Goal: Transaction & Acquisition: Book appointment/travel/reservation

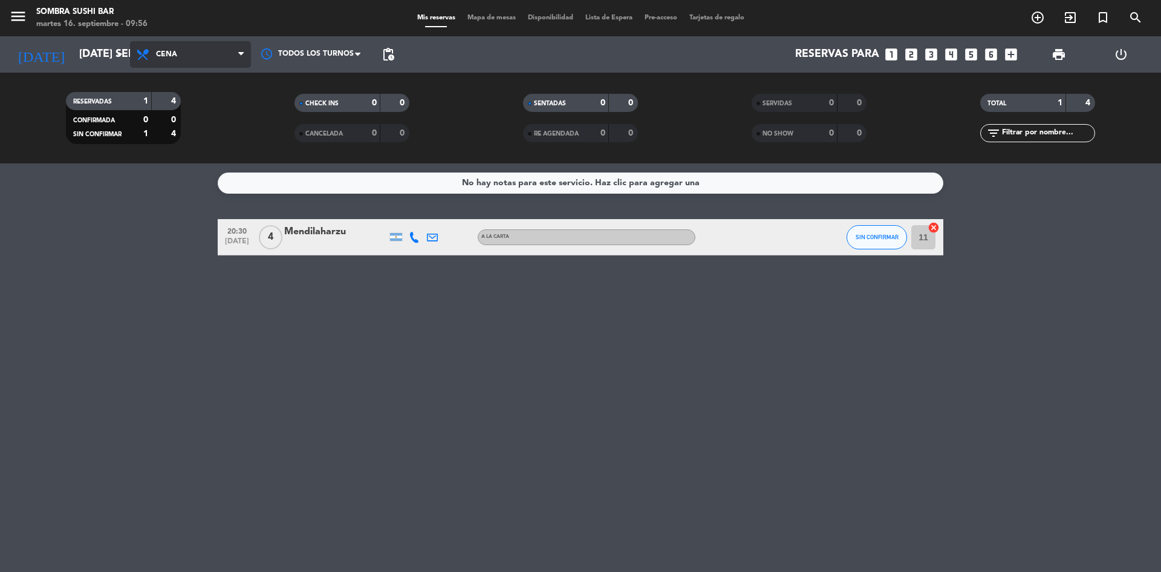
click at [162, 57] on span "Cena" at bounding box center [166, 54] width 21 height 8
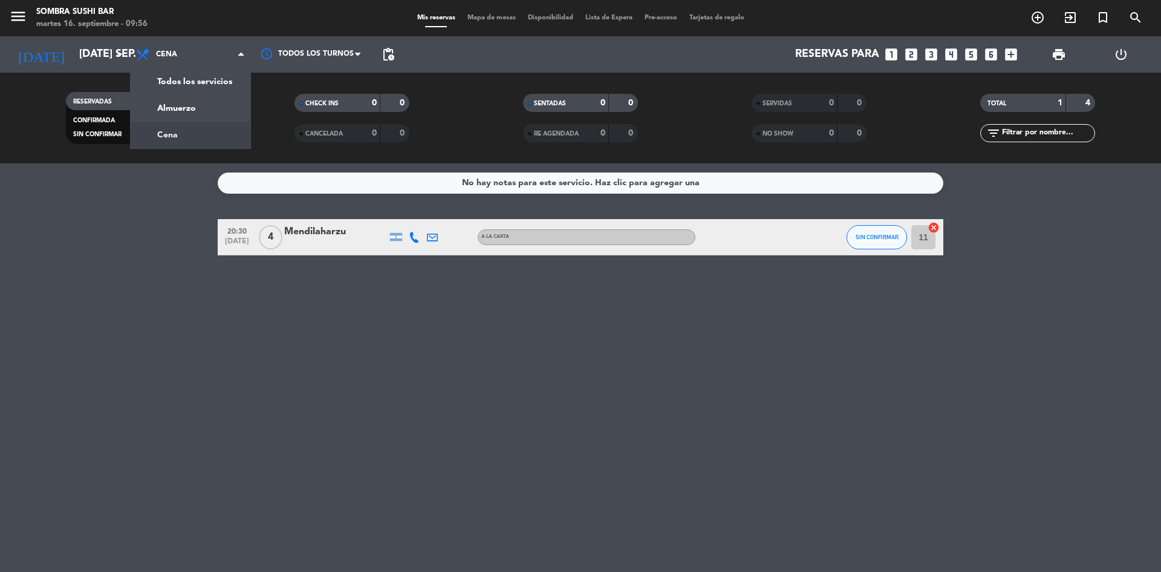
drag, startPoint x: 794, startPoint y: 350, endPoint x: 804, endPoint y: 342, distance: 12.9
click at [797, 349] on div "No hay notas para este servicio. Haz clic para agregar una 20:30 [DATE] 4 Mendi…" at bounding box center [580, 367] width 1161 height 408
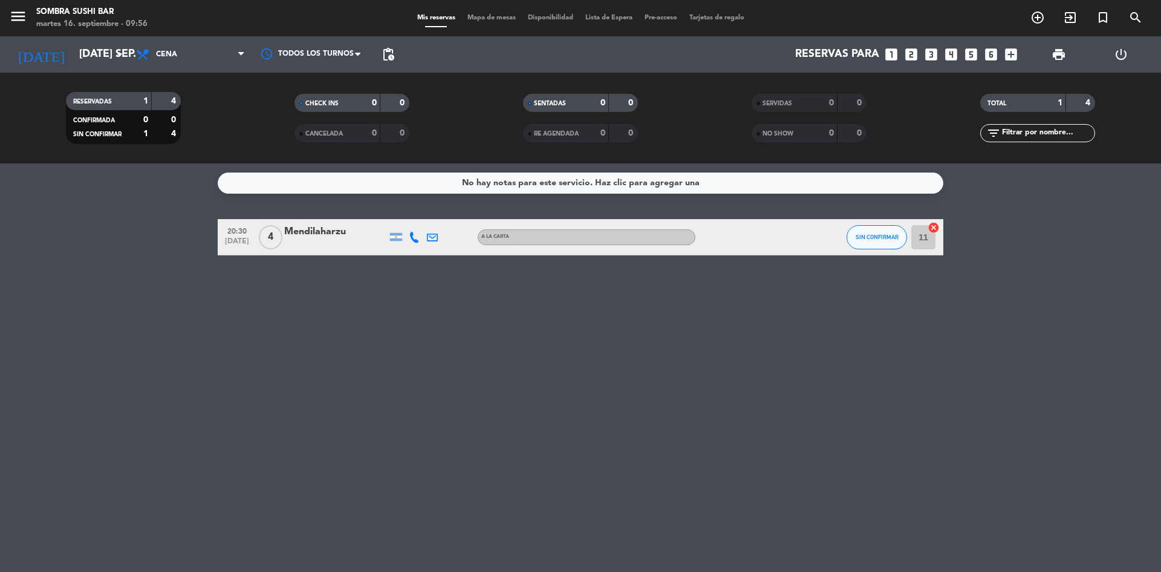
click at [1122, 53] on icon "power_settings_new" at bounding box center [1121, 54] width 15 height 15
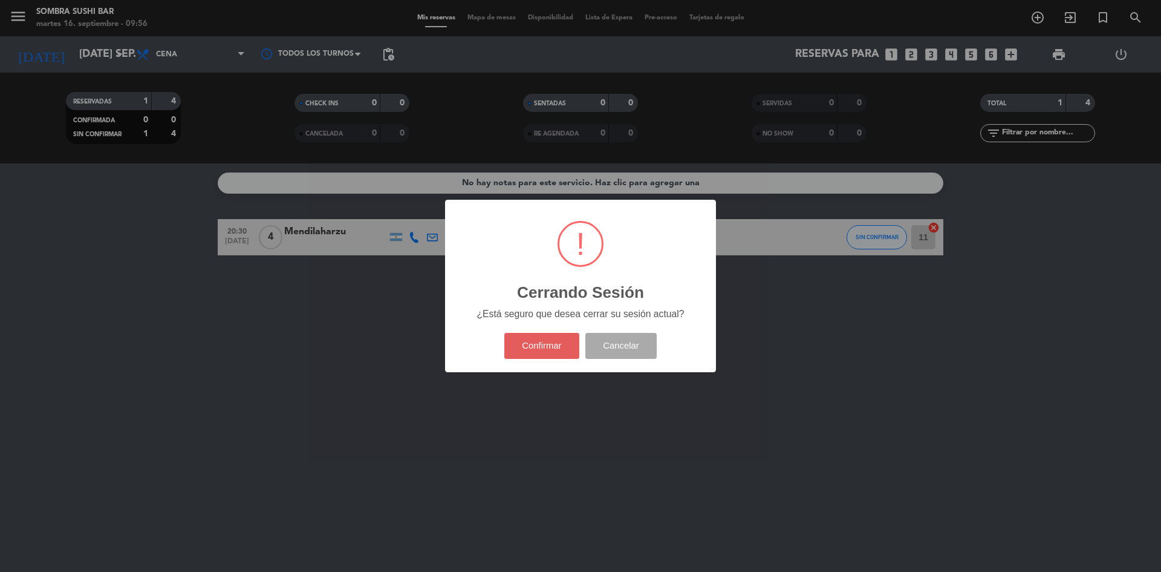
click at [534, 333] on button "Confirmar" at bounding box center [542, 346] width 76 height 26
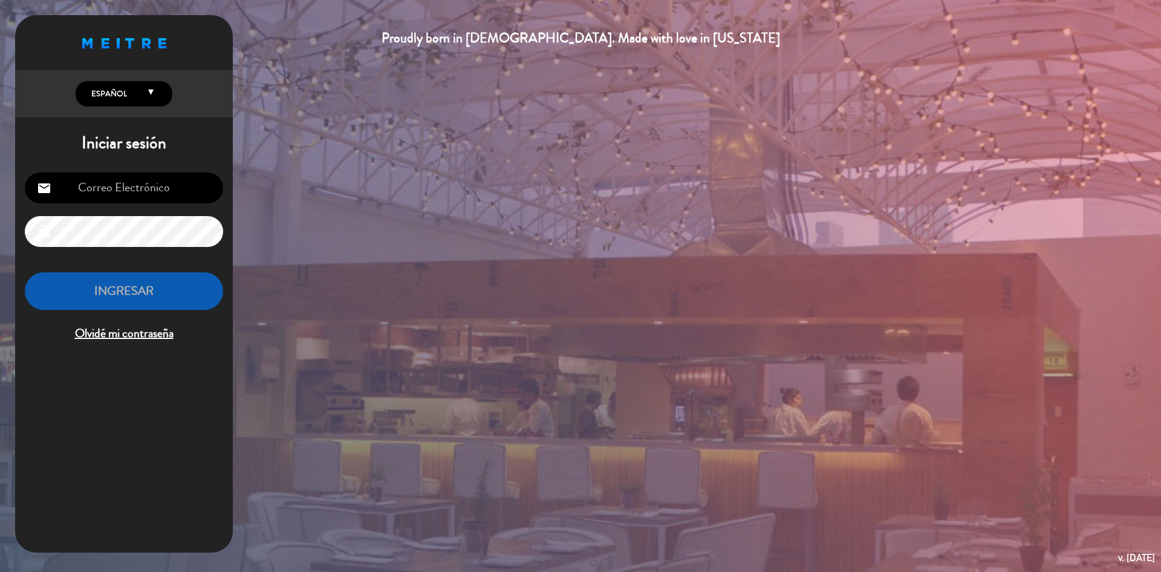
type input "[EMAIL_ADDRESS][DOMAIN_NAME]"
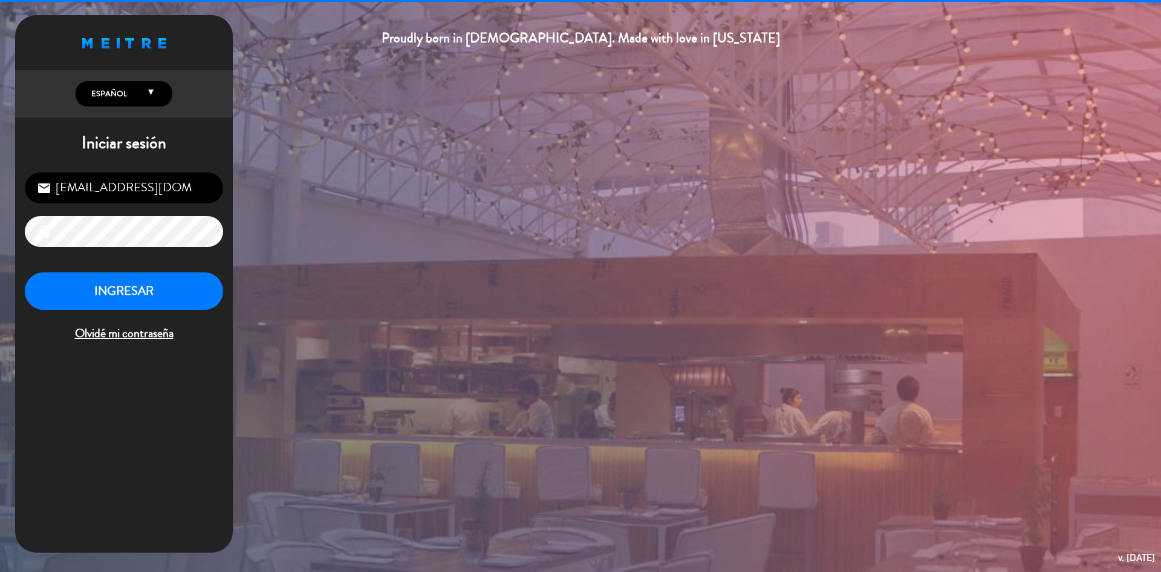
click at [80, 187] on input "[EMAIL_ADDRESS][DOMAIN_NAME]" at bounding box center [124, 187] width 198 height 31
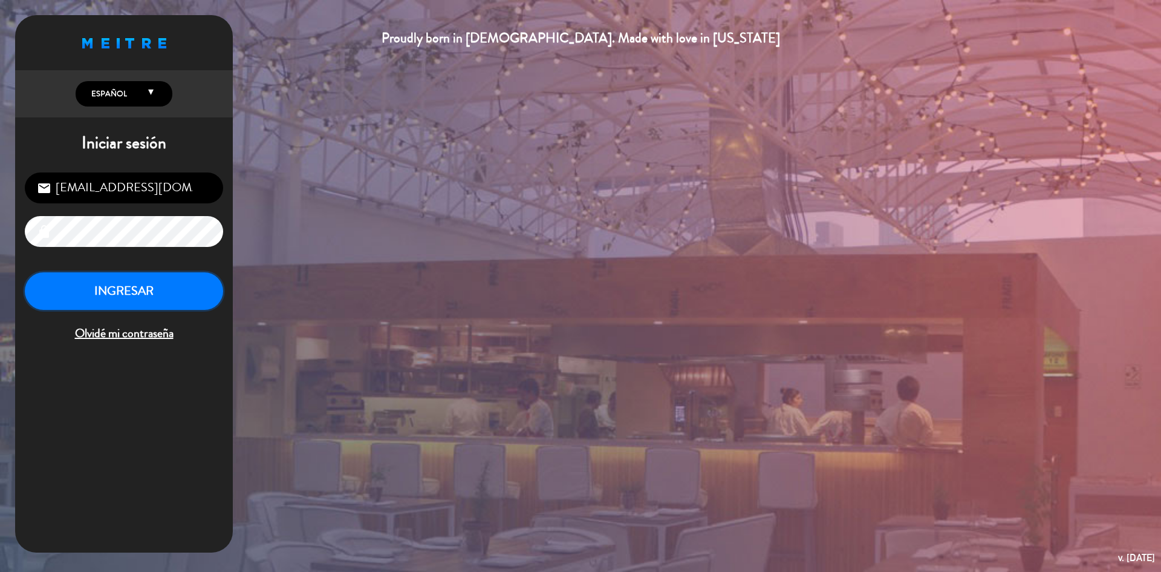
drag, startPoint x: 126, startPoint y: 302, endPoint x: 125, endPoint y: 295, distance: 6.7
click at [125, 299] on button "INGRESAR" at bounding box center [124, 291] width 198 height 38
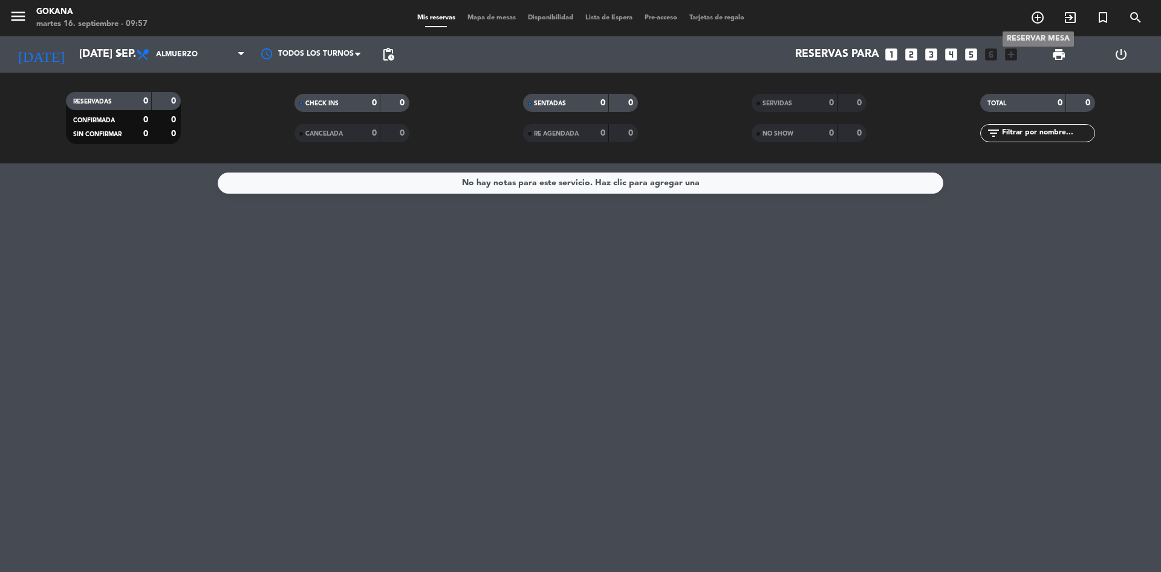
click at [1038, 21] on icon "add_circle_outline" at bounding box center [1038, 17] width 15 height 15
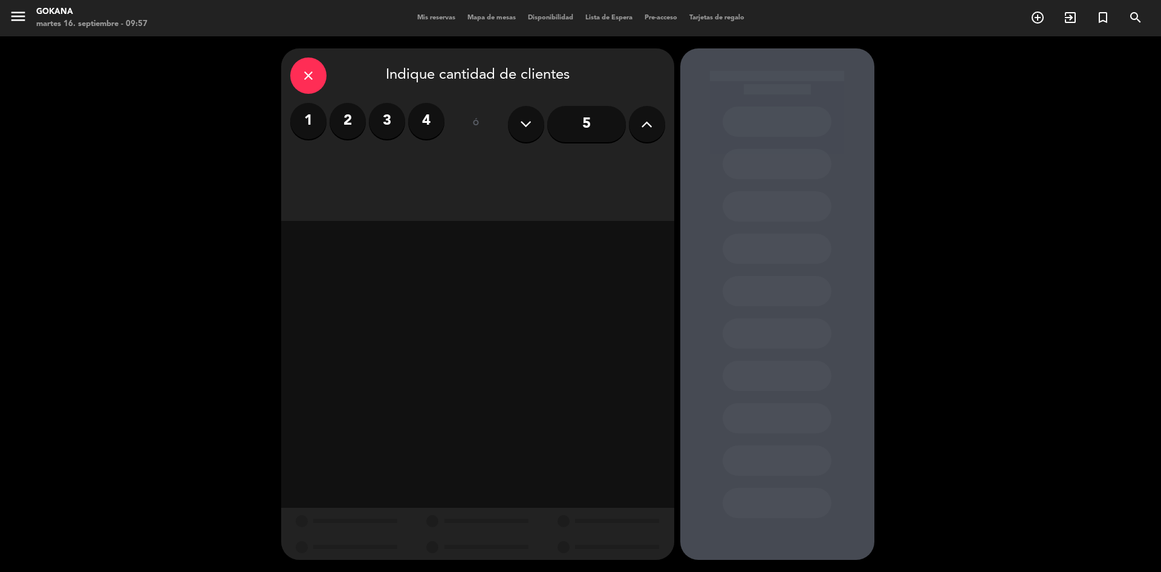
click at [337, 126] on label "2" at bounding box center [348, 121] width 36 height 36
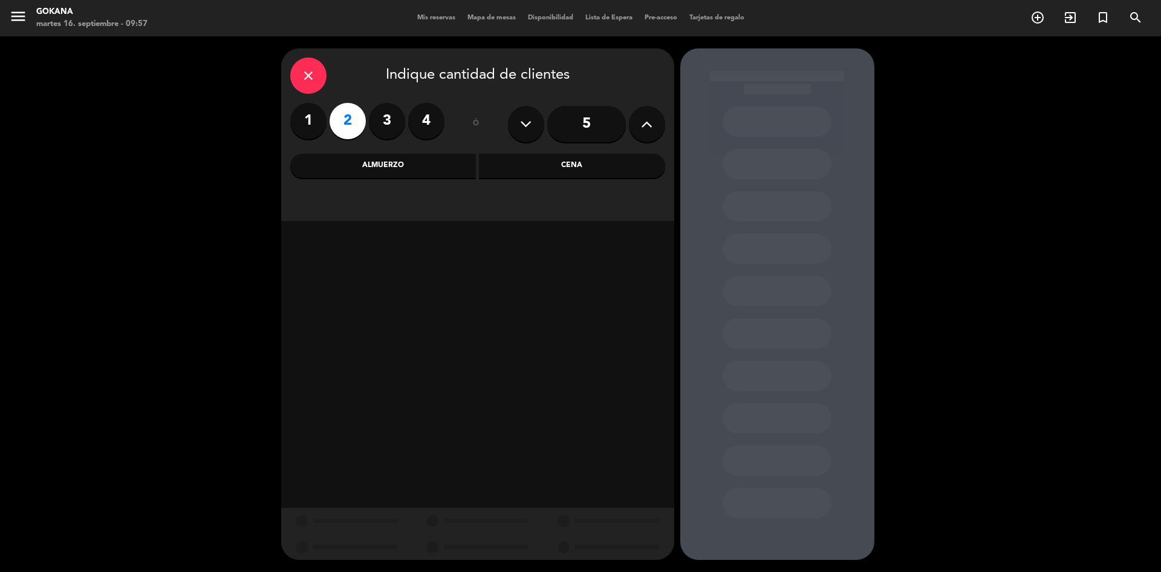
click at [451, 174] on div "Almuerzo" at bounding box center [383, 166] width 186 height 24
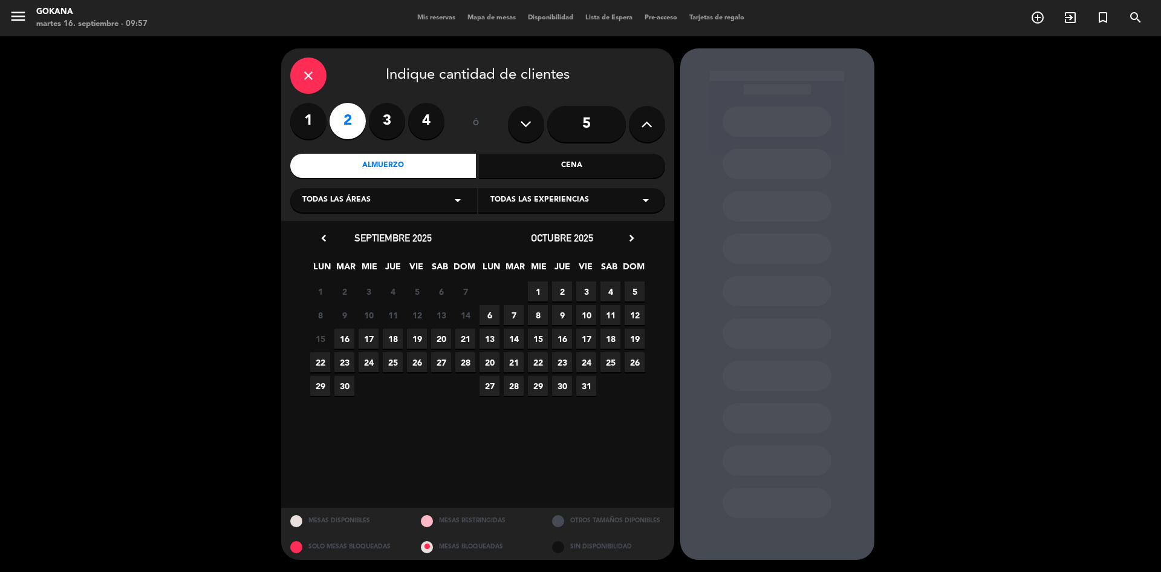
click at [340, 342] on span "16" at bounding box center [344, 338] width 20 height 20
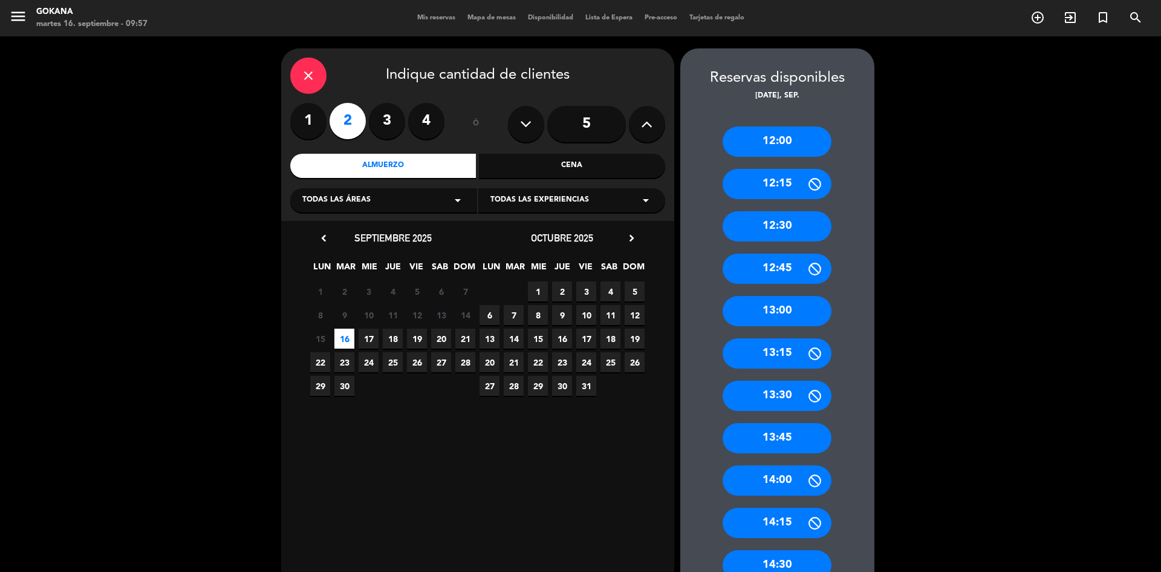
click at [794, 309] on div "13:00" at bounding box center [777, 311] width 109 height 30
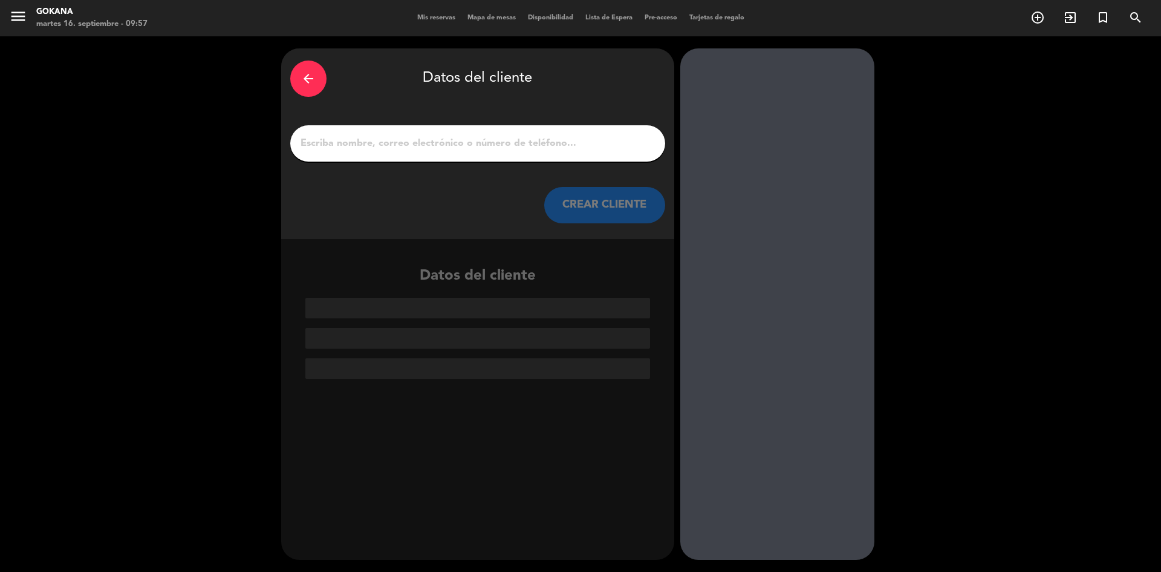
click at [423, 139] on input "1" at bounding box center [477, 143] width 357 height 17
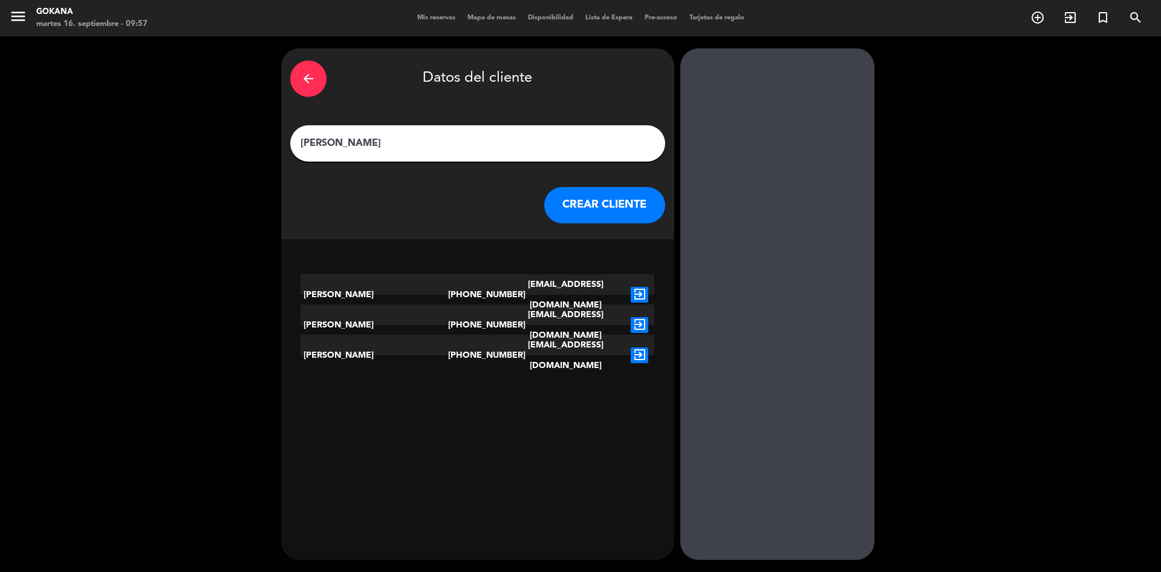
type input "[PERSON_NAME]"
click at [565, 210] on button "CREAR CLIENTE" at bounding box center [604, 205] width 121 height 36
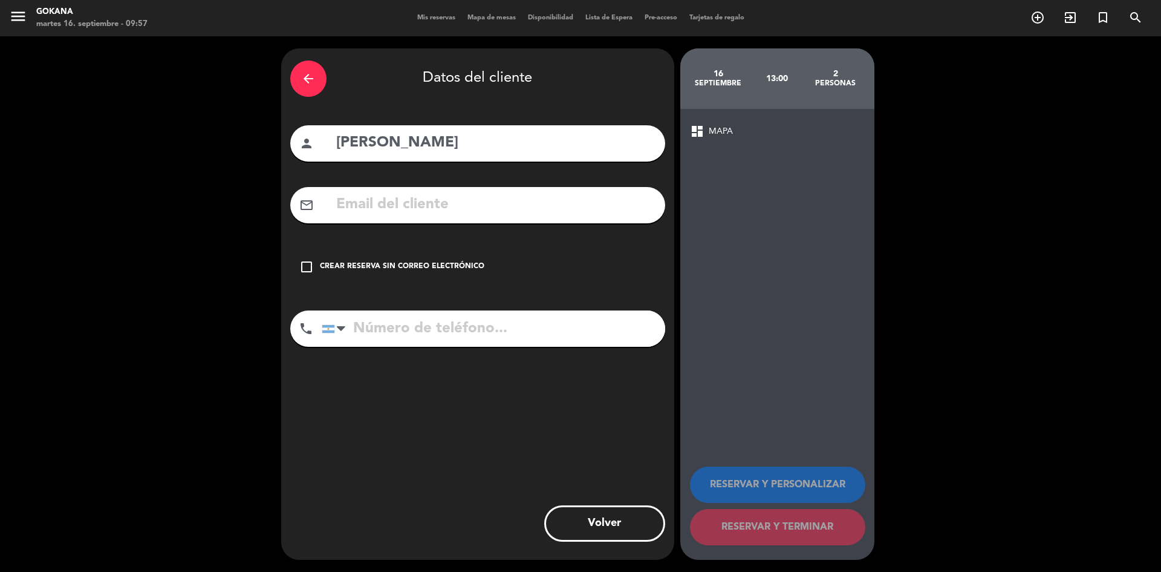
click at [385, 268] on div "Crear reserva sin correo electrónico" at bounding box center [402, 267] width 165 height 12
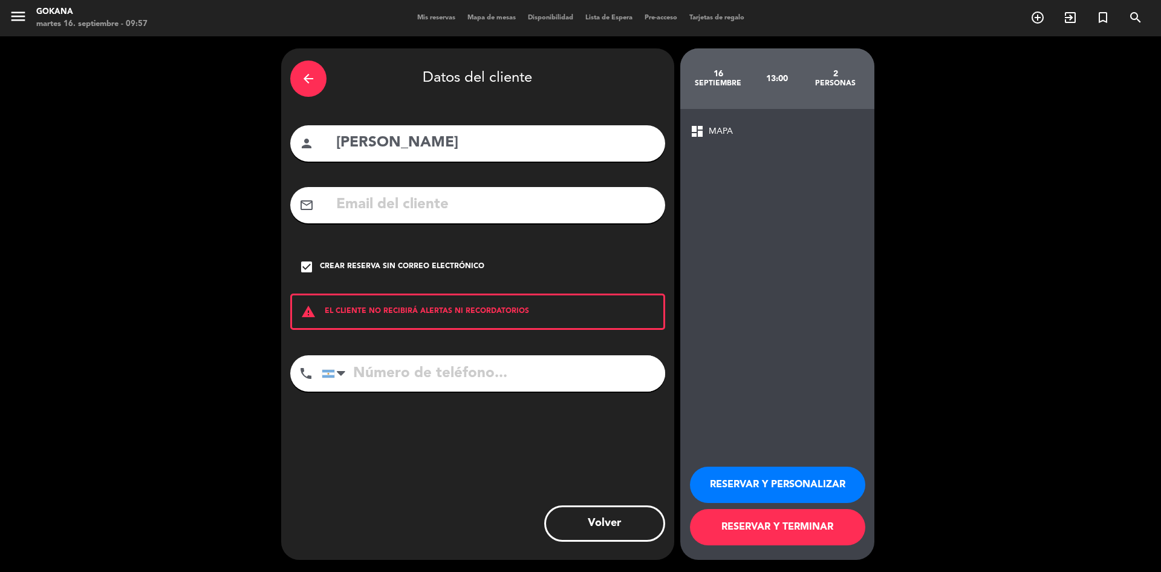
click at [755, 535] on button "RESERVAR Y TERMINAR" at bounding box center [777, 527] width 175 height 36
